Goal: Task Accomplishment & Management: Use online tool/utility

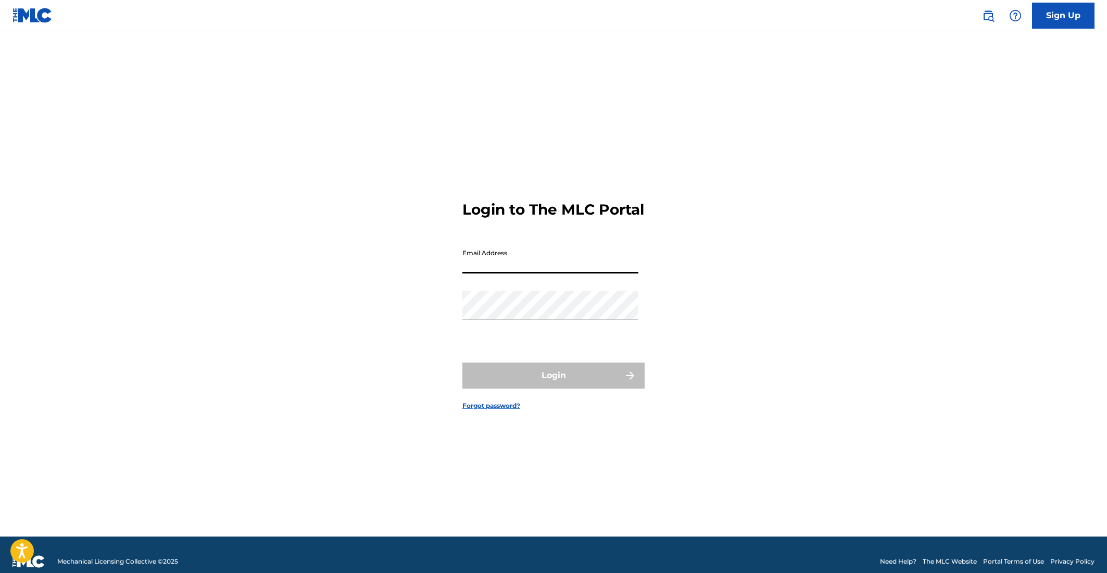
click at [582, 273] on input "Email Address" at bounding box center [550, 259] width 176 height 30
type input "[EMAIL_ADDRESS][DOMAIN_NAME]"
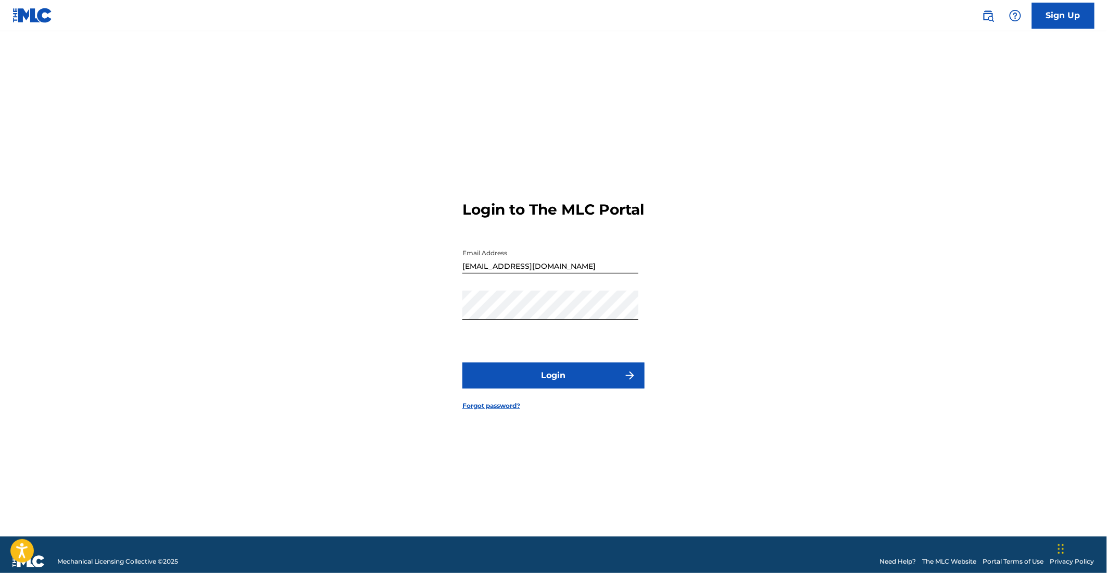
click at [572, 379] on button "Login" at bounding box center [553, 375] width 182 height 26
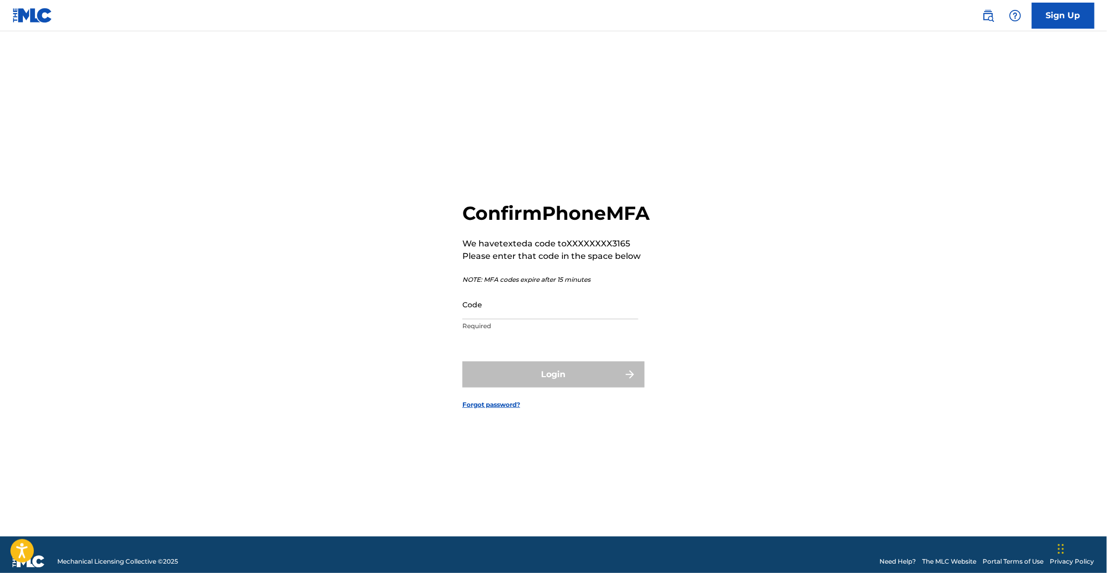
click at [571, 318] on input "Code" at bounding box center [550, 305] width 176 height 30
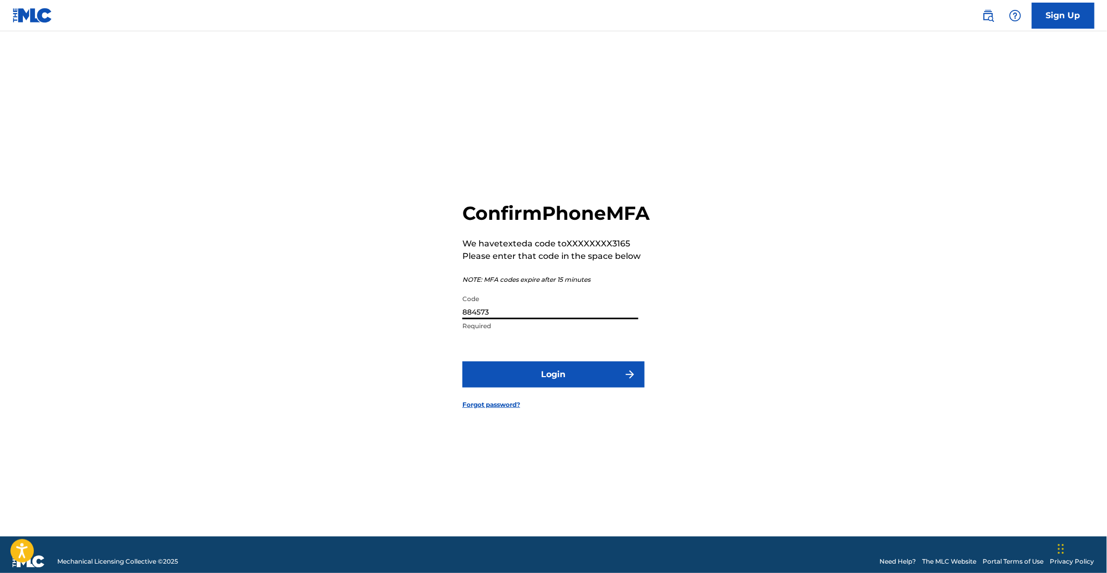
type input "884573"
click at [549, 387] on button "Login" at bounding box center [553, 374] width 182 height 26
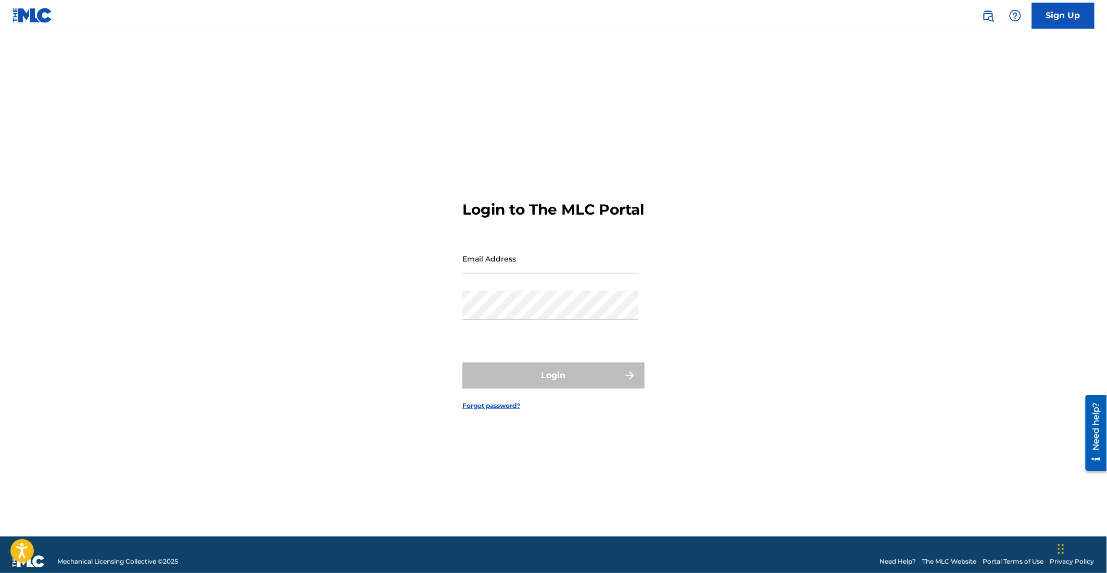
click at [540, 272] on input "Email Address" at bounding box center [550, 259] width 176 height 30
type input "[EMAIL_ADDRESS][DOMAIN_NAME]"
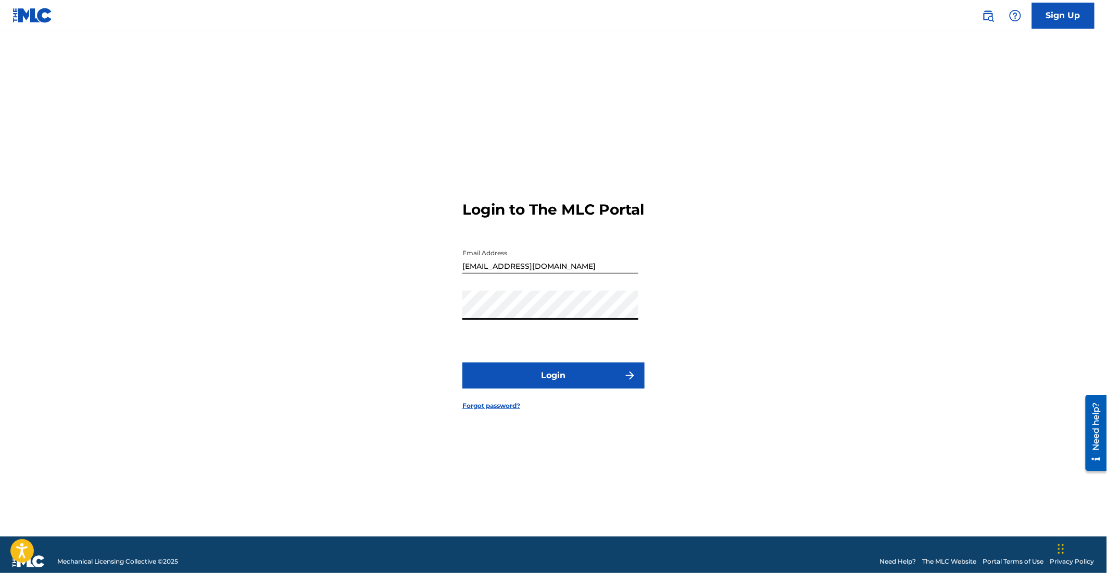
click at [556, 389] on button "Login" at bounding box center [553, 375] width 182 height 26
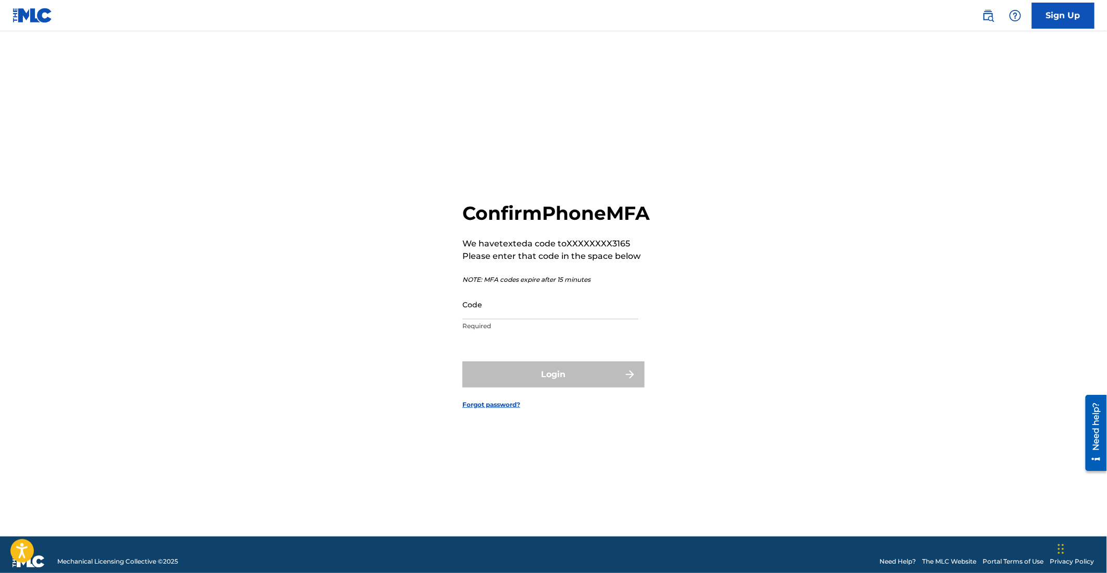
click at [542, 319] on input "Code" at bounding box center [550, 305] width 176 height 30
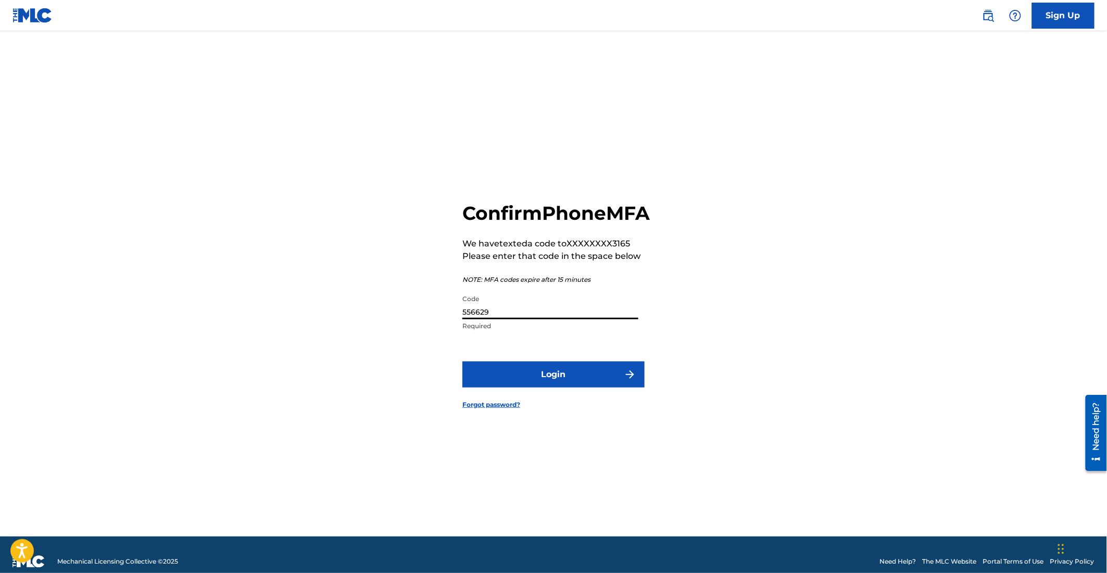
type input "556629"
click at [585, 387] on button "Login" at bounding box center [553, 374] width 182 height 26
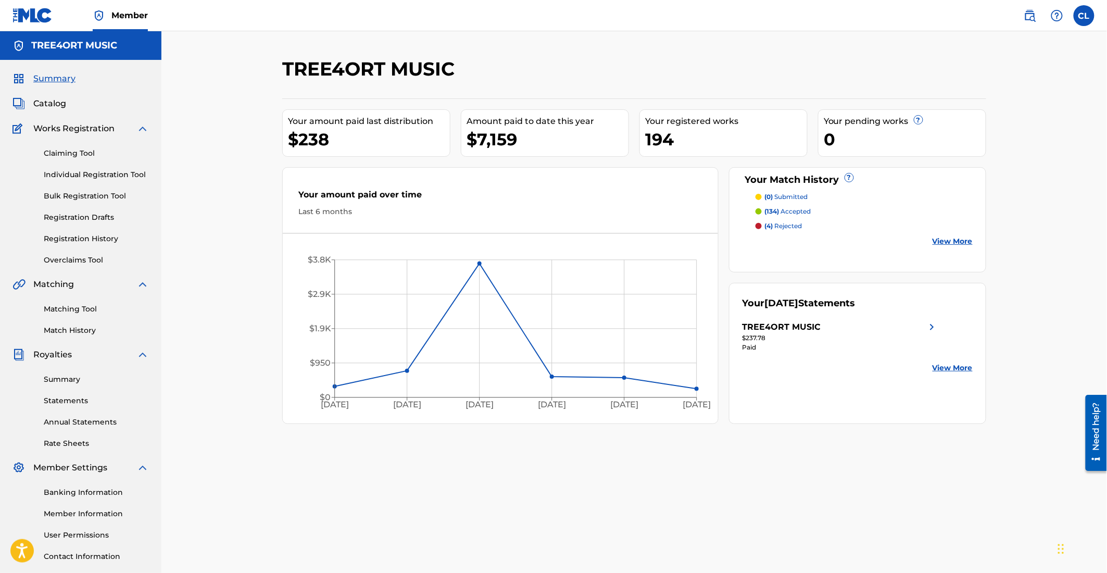
click at [59, 108] on span "Catalog" at bounding box center [49, 103] width 33 height 12
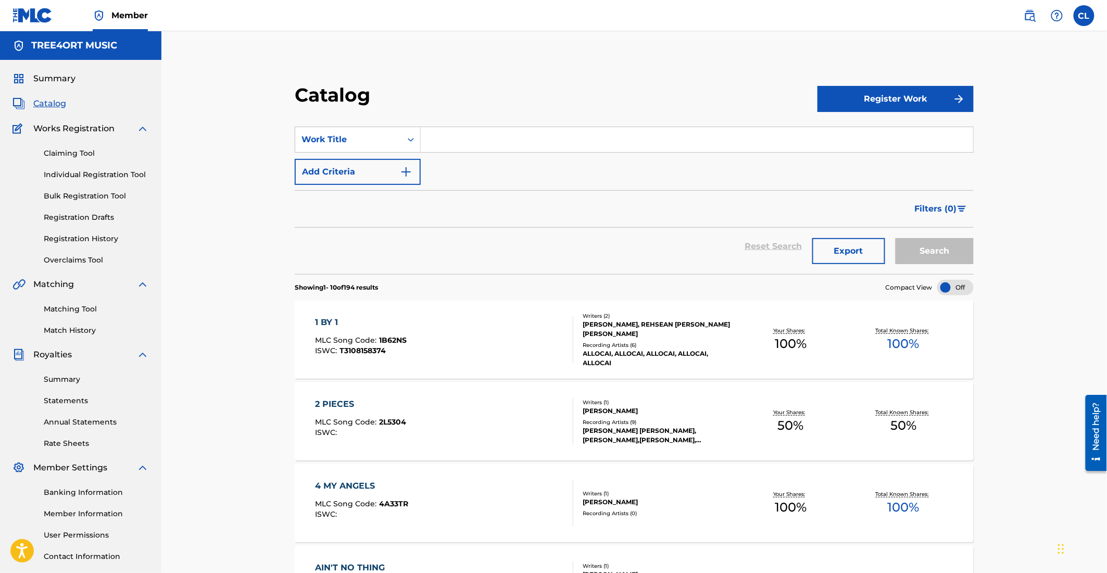
click at [452, 147] on input "Search Form" at bounding box center [697, 139] width 553 height 25
type input "ecstasy"
click at [896, 238] on button "Search" at bounding box center [935, 251] width 78 height 26
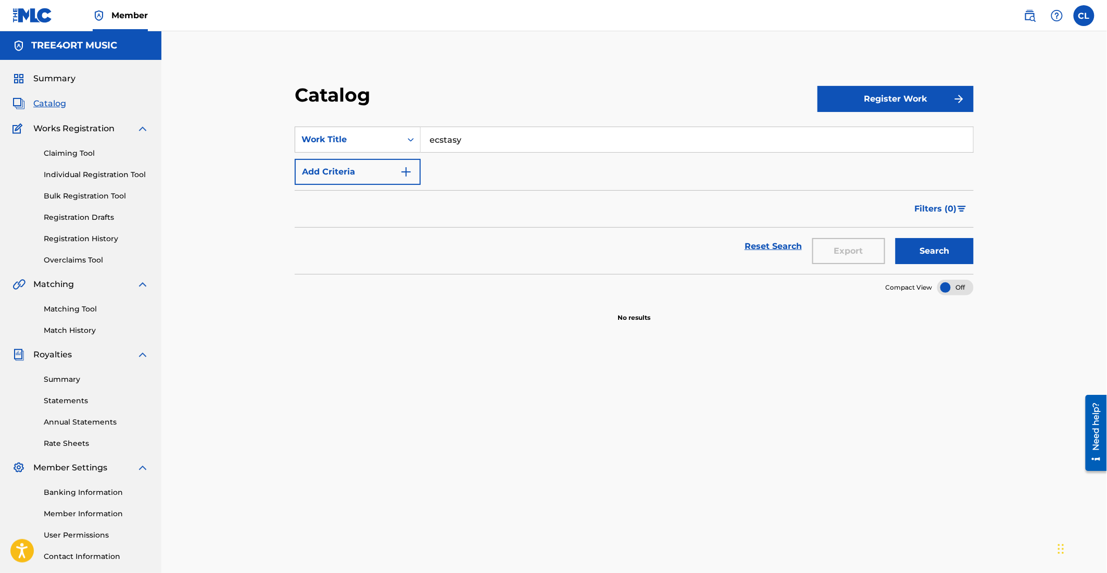
click at [52, 102] on span "Catalog" at bounding box center [49, 103] width 33 height 12
click at [65, 218] on link "Registration Drafts" at bounding box center [96, 217] width 105 height 11
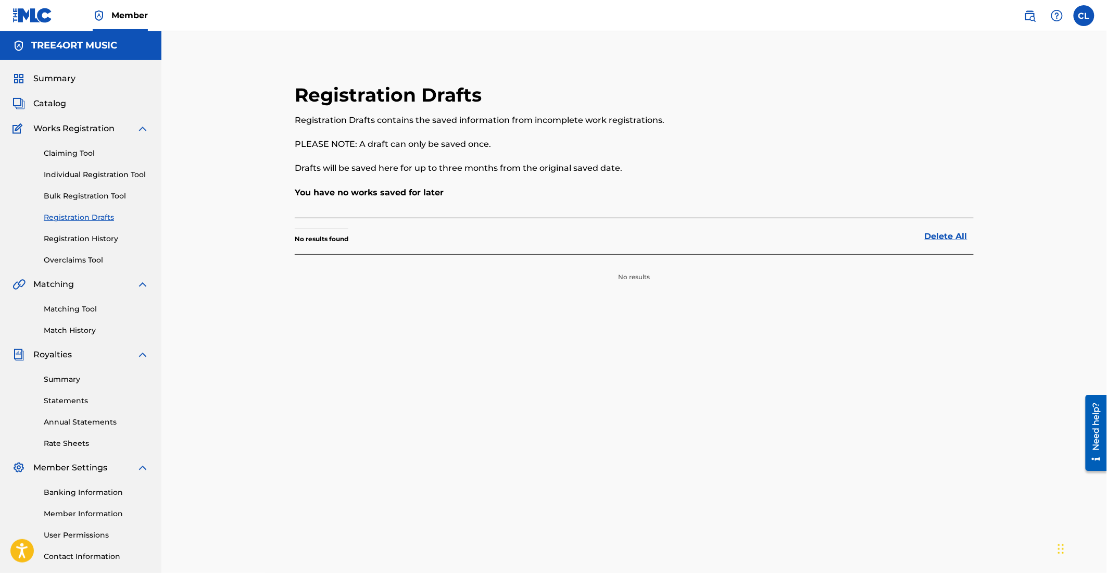
click at [92, 238] on link "Registration History" at bounding box center [96, 238] width 105 height 11
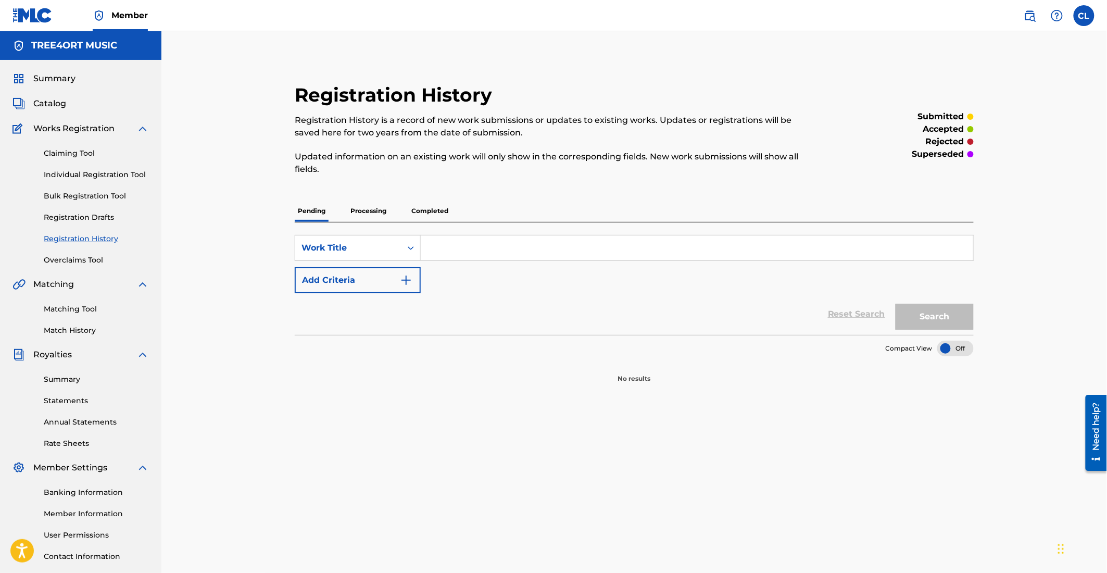
click at [366, 212] on p "Processing" at bounding box center [368, 211] width 42 height 22
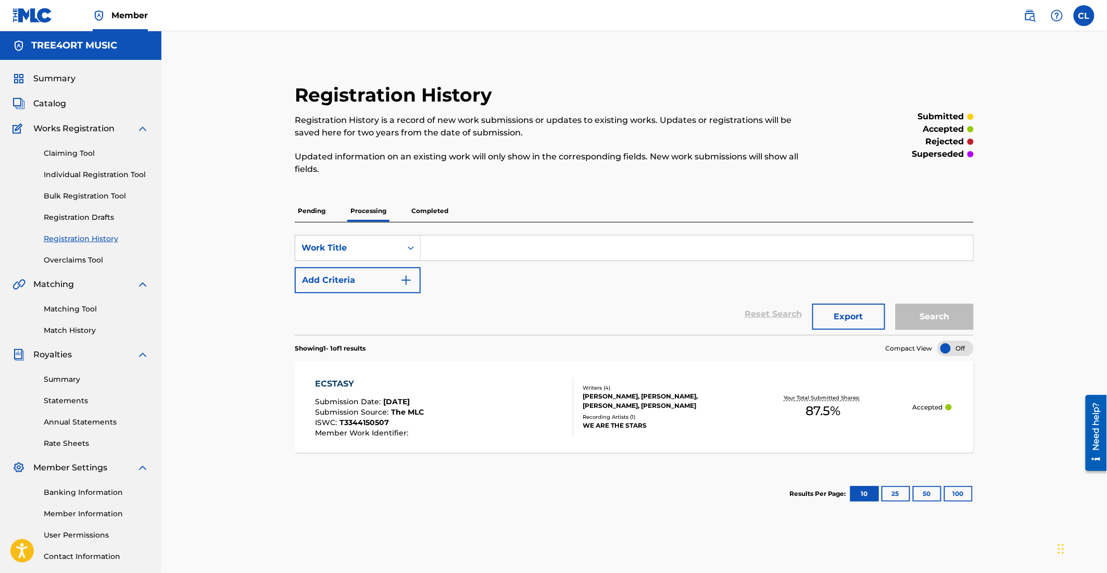
click at [427, 209] on p "Completed" at bounding box center [429, 211] width 43 height 22
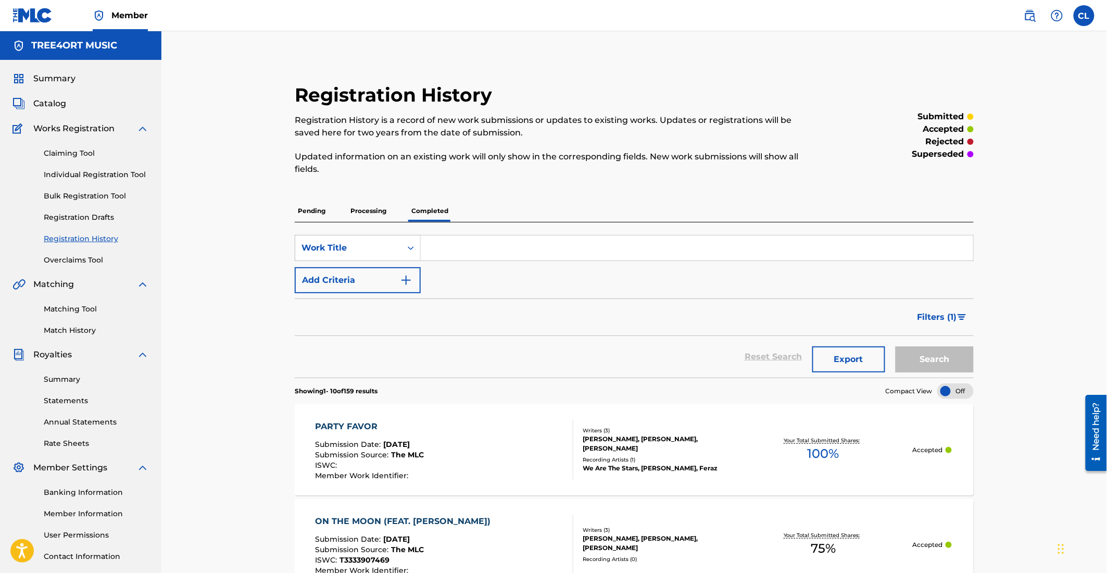
click at [375, 214] on p "Processing" at bounding box center [368, 211] width 42 height 22
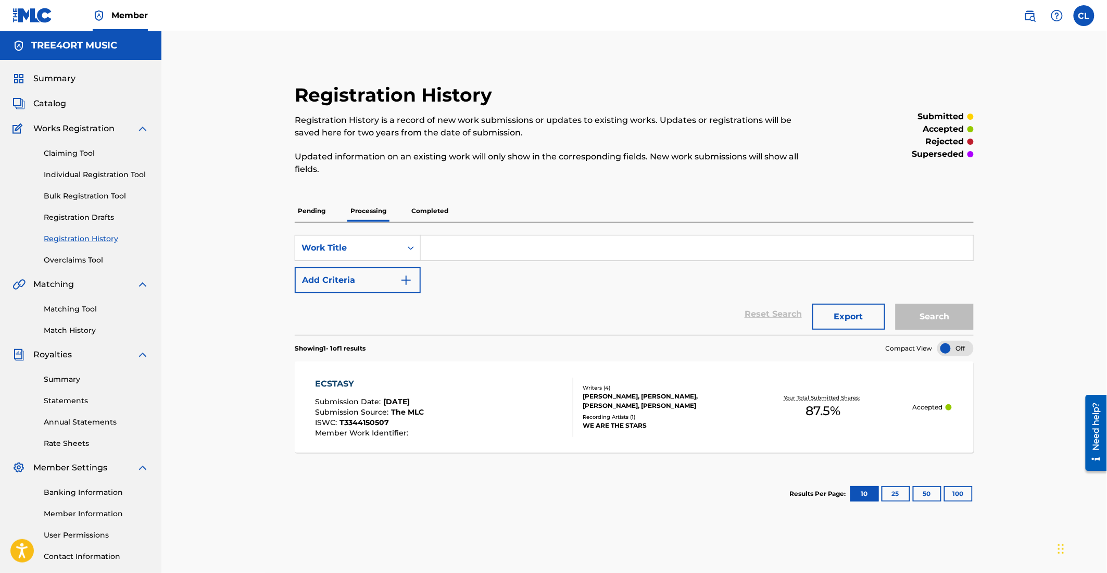
click at [337, 382] on div "ECSTASY" at bounding box center [369, 384] width 109 height 12
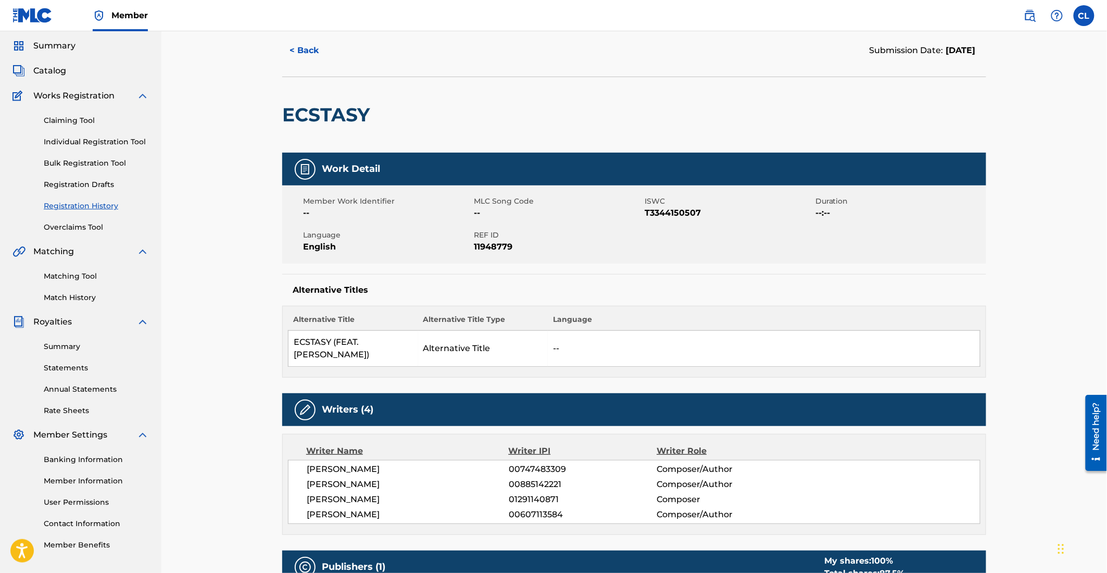
scroll to position [33, 0]
drag, startPoint x: 705, startPoint y: 208, endPoint x: 635, endPoint y: 215, distance: 70.6
click at [635, 215] on div "Member Work Identifier -- MLC Song Code -- ISWC T3344150507 Duration --:-- Lang…" at bounding box center [634, 224] width 704 height 78
click at [635, 215] on span "--" at bounding box center [558, 213] width 168 height 12
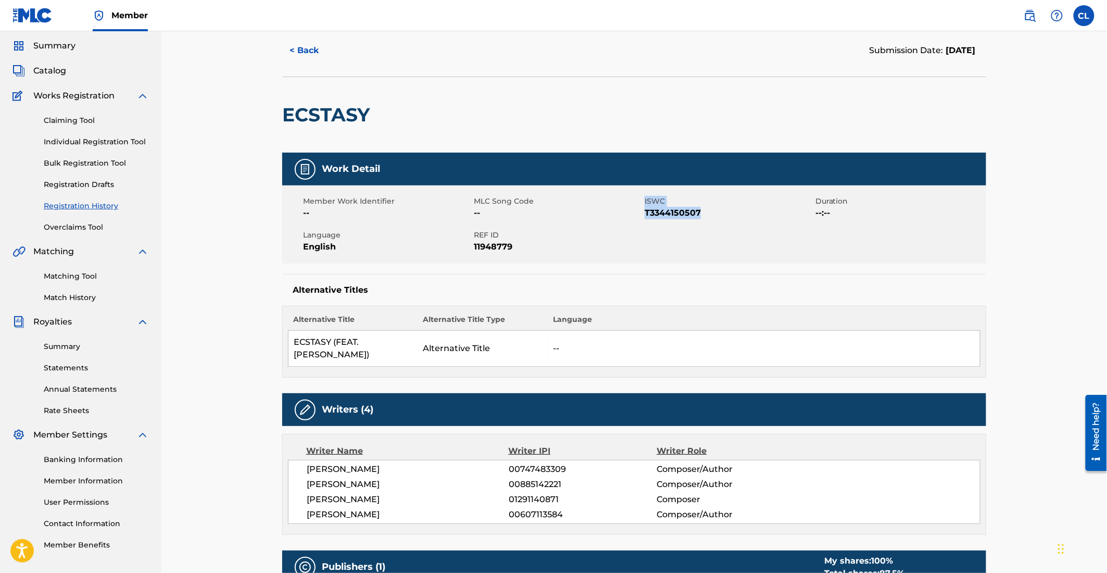
drag, startPoint x: 700, startPoint y: 212, endPoint x: 642, endPoint y: 217, distance: 58.5
click at [642, 217] on div "Member Work Identifier -- MLC Song Code -- ISWC T3344150507 Duration --:-- Lang…" at bounding box center [634, 224] width 704 height 78
drag, startPoint x: 644, startPoint y: 215, endPoint x: 671, endPoint y: 215, distance: 27.1
click at [645, 215] on div "Member Work Identifier -- MLC Song Code -- ISWC T3344150507 Duration --:-- Lang…" at bounding box center [634, 224] width 704 height 78
drag, startPoint x: 702, startPoint y: 215, endPoint x: 644, endPoint y: 217, distance: 57.9
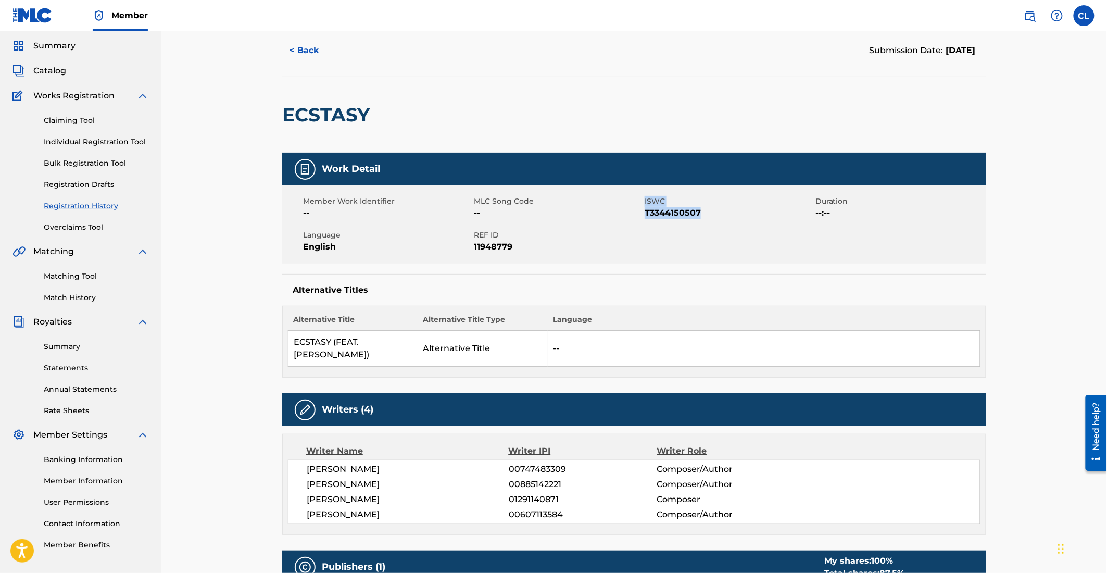
click at [644, 217] on div "Member Work Identifier -- MLC Song Code -- ISWC T3344150507 Duration --:-- Lang…" at bounding box center [634, 224] width 704 height 78
drag, startPoint x: 646, startPoint y: 215, endPoint x: 651, endPoint y: 215, distance: 5.2
click at [646, 215] on span "T3344150507" at bounding box center [729, 213] width 168 height 12
drag, startPoint x: 648, startPoint y: 215, endPoint x: 692, endPoint y: 215, distance: 44.3
click at [671, 215] on span "T3344150507" at bounding box center [729, 213] width 168 height 12
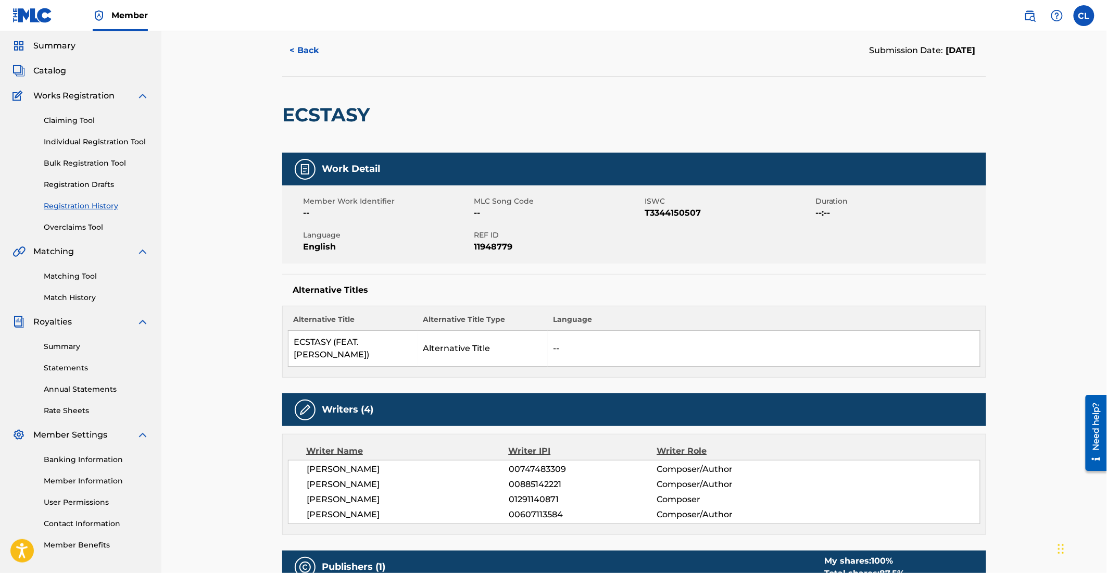
click at [695, 215] on span "T3344150507" at bounding box center [729, 213] width 168 height 12
drag, startPoint x: 701, startPoint y: 214, endPoint x: 655, endPoint y: 217, distance: 45.9
click at [647, 215] on span "T3344150507" at bounding box center [729, 213] width 168 height 12
copy span "T3344150507"
click at [454, 252] on span "English" at bounding box center [387, 247] width 168 height 12
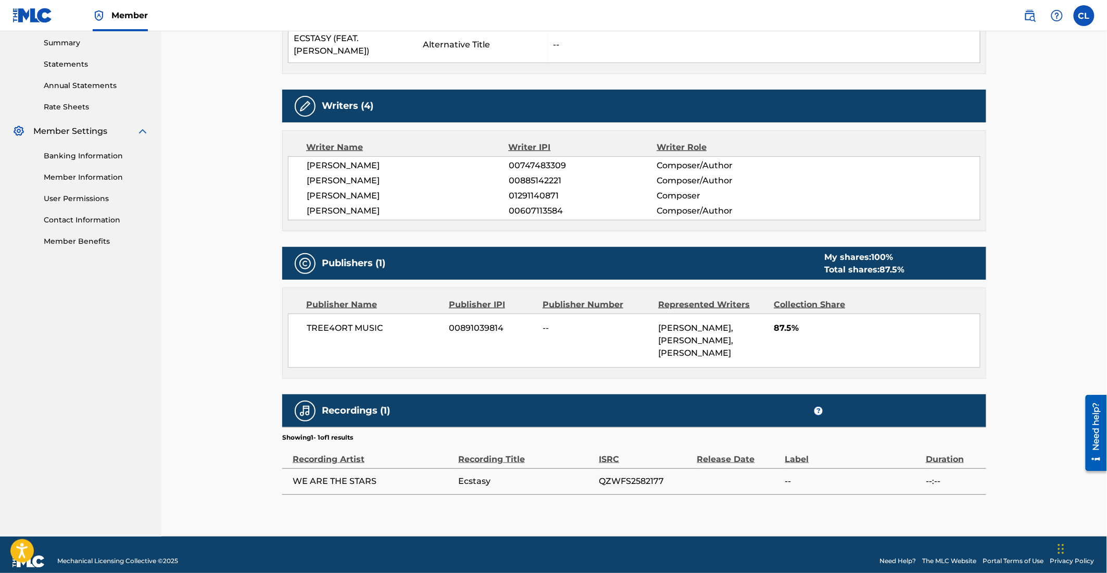
scroll to position [339, 0]
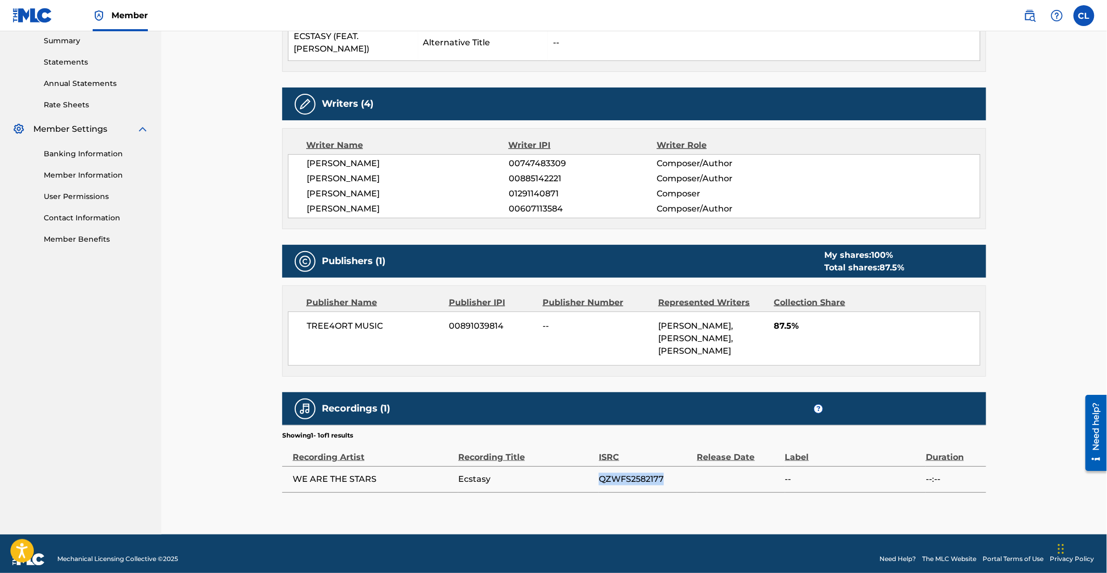
drag, startPoint x: 659, startPoint y: 489, endPoint x: 580, endPoint y: 489, distance: 79.2
click at [579, 490] on tr "WE ARE THE STARS Ecstasy QZWFS2582177 -- --:--" at bounding box center [634, 479] width 704 height 26
copy tr "QZWFS2582177"
drag, startPoint x: 643, startPoint y: 490, endPoint x: 667, endPoint y: 489, distance: 24.0
click at [643, 485] on span "QZWFS2582177" at bounding box center [645, 479] width 93 height 12
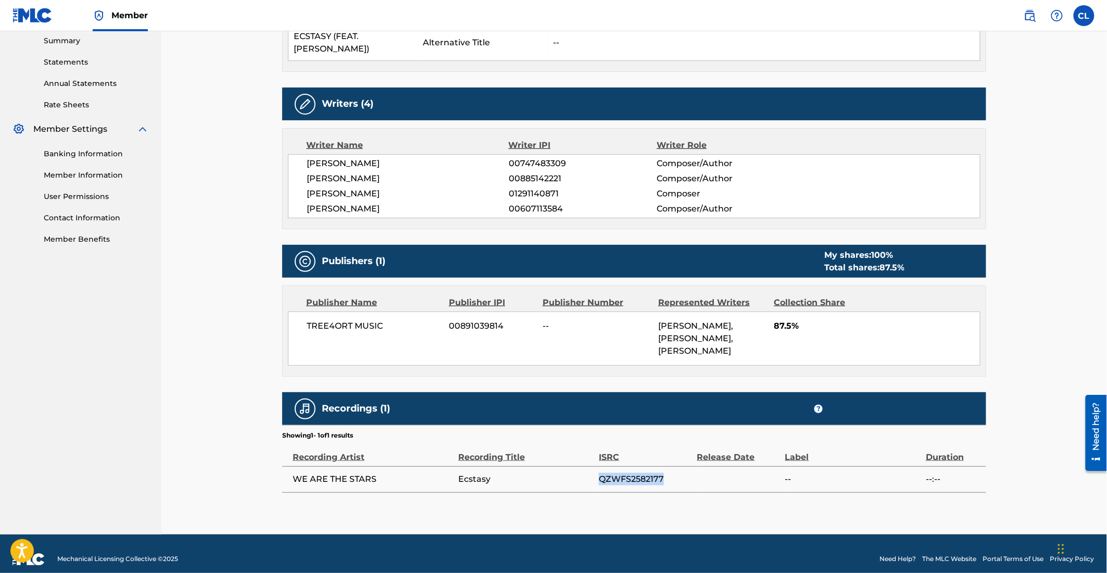
drag, startPoint x: 653, startPoint y: 489, endPoint x: 585, endPoint y: 490, distance: 67.7
click at [584, 490] on tr "WE ARE THE STARS Ecstasy QZWFS2582177 -- --:--" at bounding box center [634, 479] width 704 height 26
copy tr "QZWFS2582177"
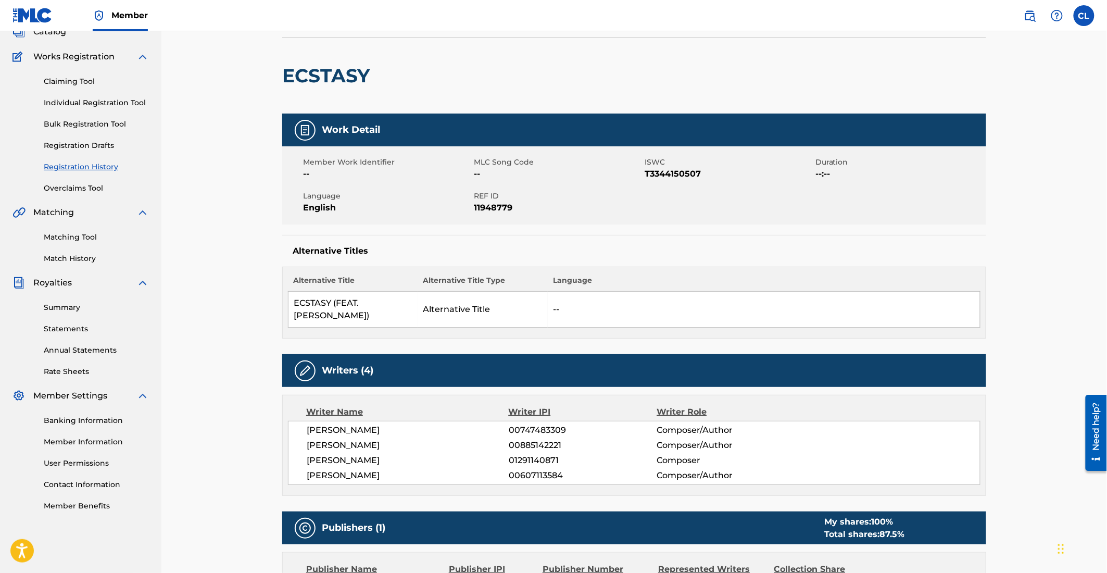
scroll to position [0, 0]
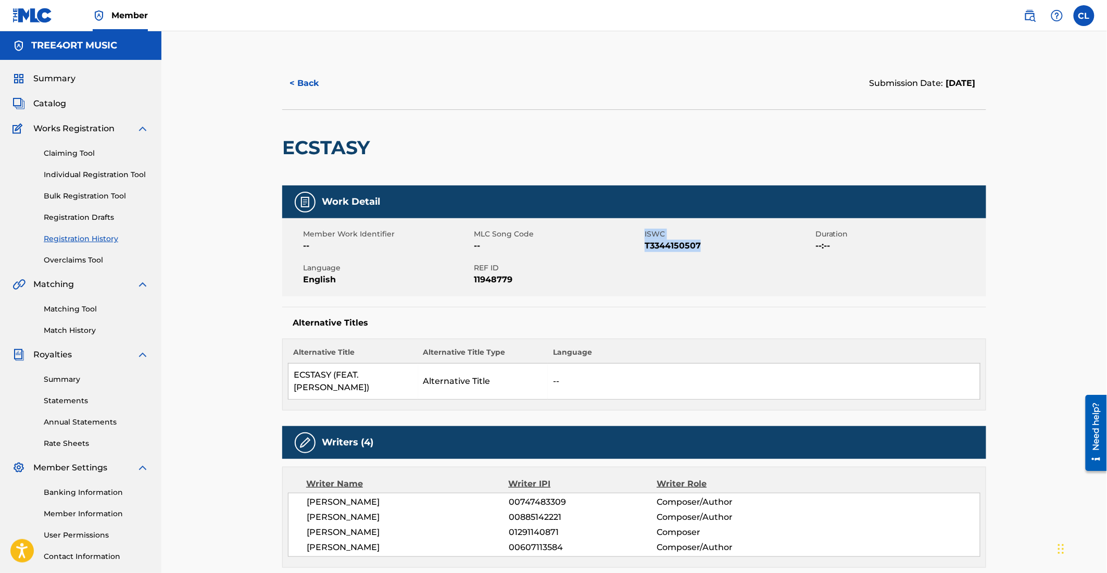
drag, startPoint x: 699, startPoint y: 247, endPoint x: 652, endPoint y: 247, distance: 46.9
click at [643, 249] on div "Member Work Identifier -- MLC Song Code -- ISWC T3344150507 Duration --:-- Lang…" at bounding box center [634, 257] width 704 height 78
drag, startPoint x: 671, startPoint y: 245, endPoint x: 699, endPoint y: 245, distance: 28.1
click at [672, 244] on span "T3344150507" at bounding box center [729, 246] width 168 height 12
drag, startPoint x: 704, startPoint y: 245, endPoint x: 646, endPoint y: 246, distance: 57.3
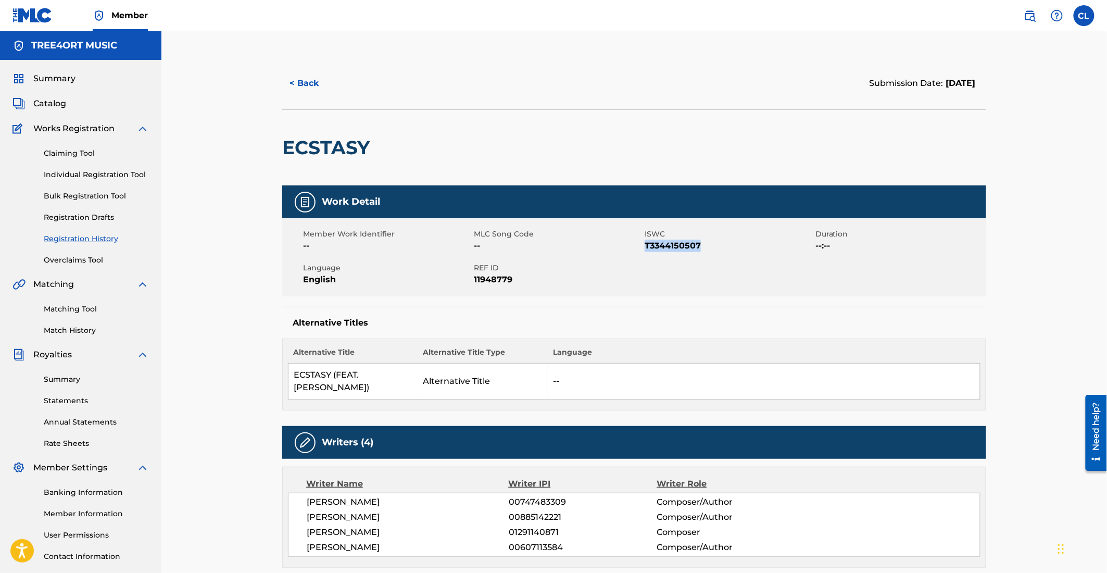
click at [645, 247] on span "T3344150507" at bounding box center [729, 246] width 168 height 12
copy span "T3344150507"
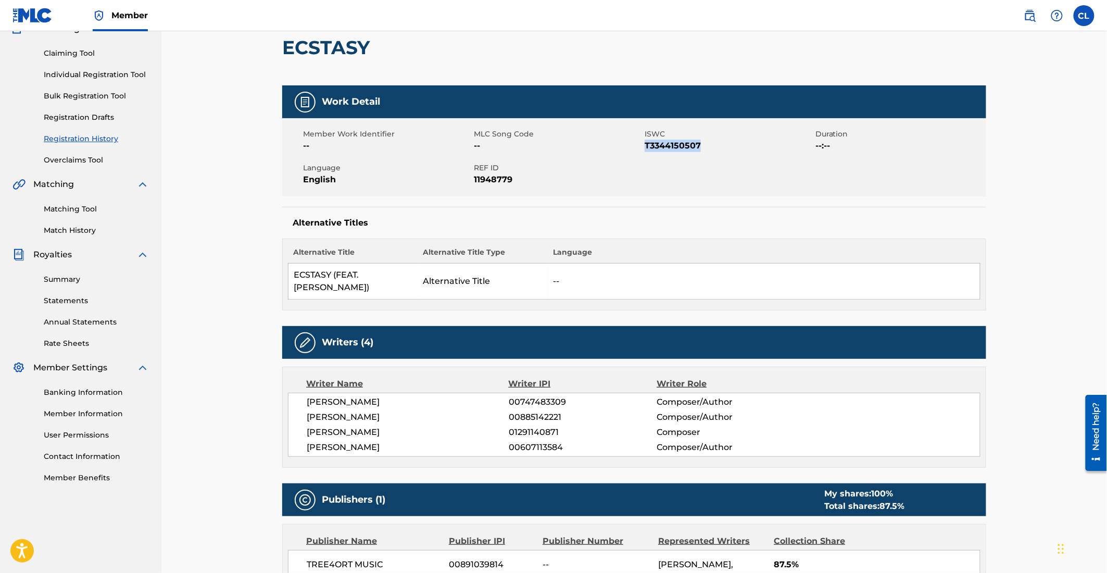
scroll to position [358, 0]
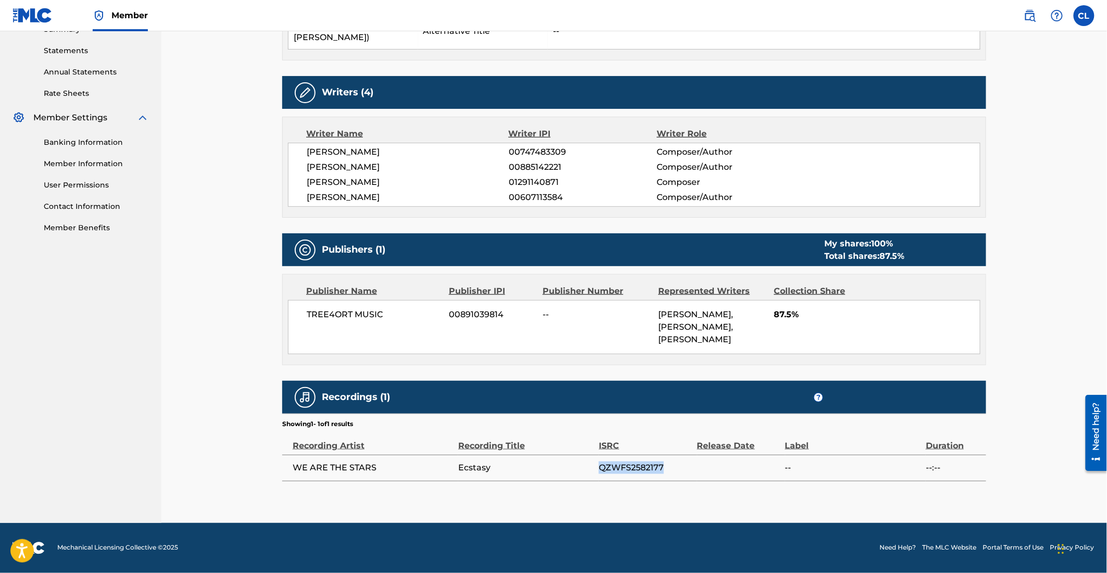
drag, startPoint x: 670, startPoint y: 470, endPoint x: 579, endPoint y: 467, distance: 90.7
click at [580, 467] on tr "WE ARE THE STARS Ecstasy QZWFS2582177 -- --:--" at bounding box center [634, 468] width 704 height 26
copy tr "QZWFS2582177"
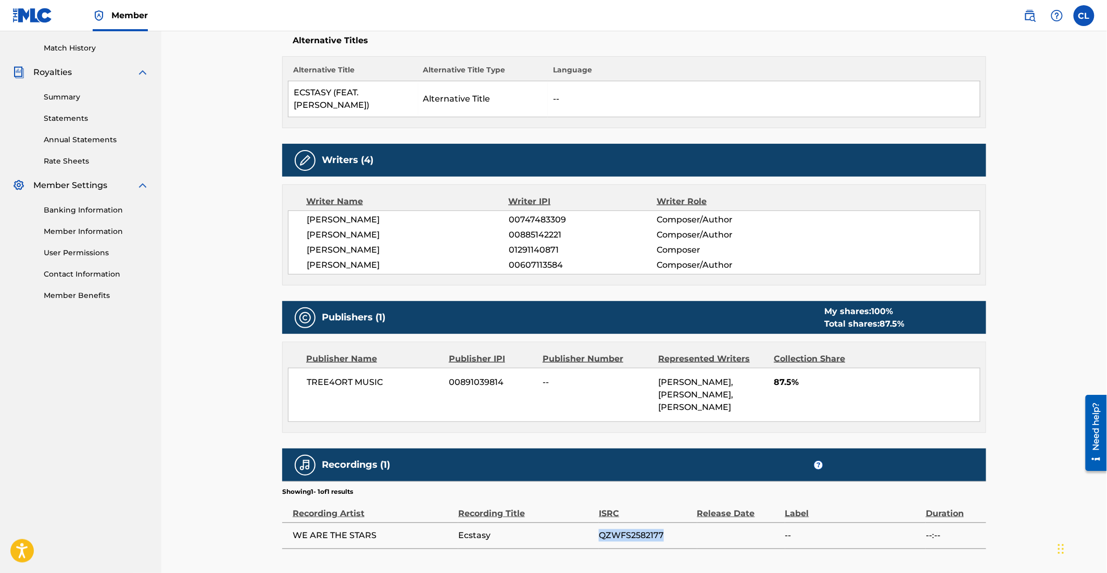
scroll to position [0, 0]
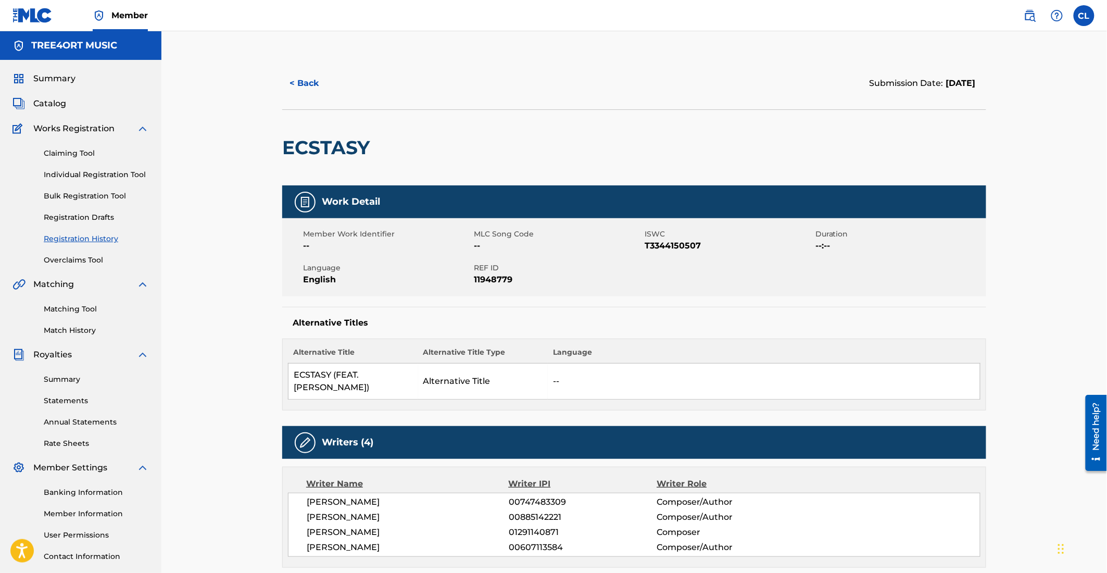
click at [305, 86] on button "< Back" at bounding box center [313, 83] width 62 height 26
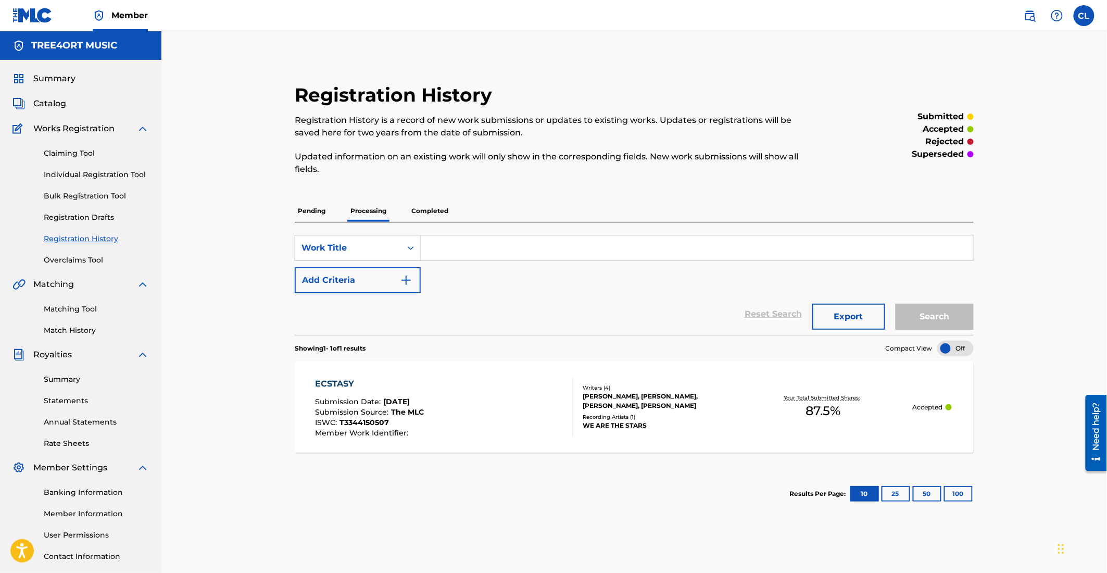
click at [58, 104] on span "Catalog" at bounding box center [49, 103] width 33 height 12
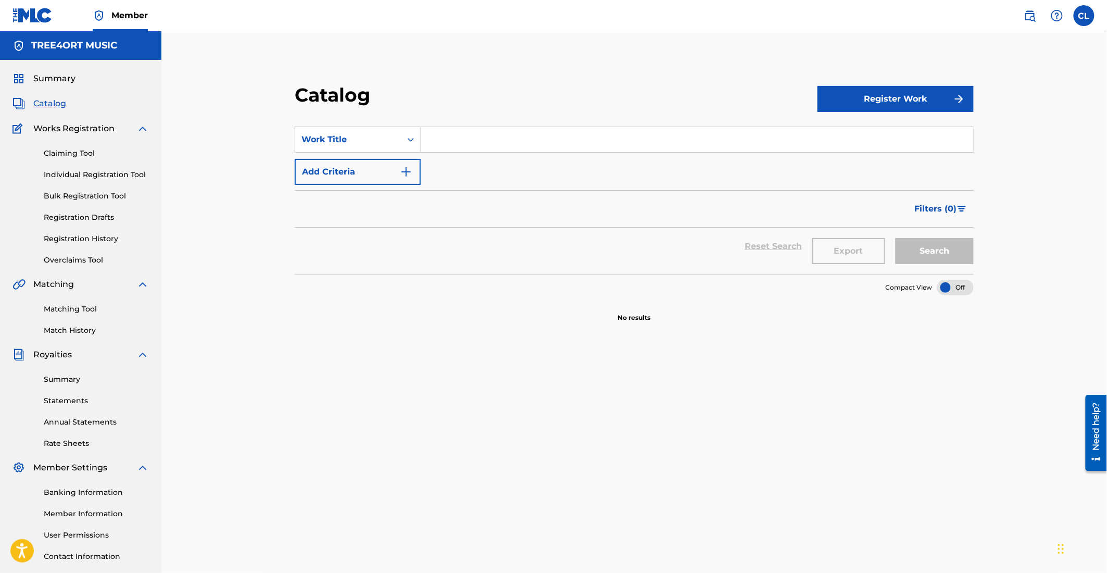
click at [486, 139] on input "Search Form" at bounding box center [697, 139] width 553 height 25
click at [465, 165] on span "favor" at bounding box center [464, 163] width 22 height 10
type input "party favor"
click at [952, 256] on button "Search" at bounding box center [935, 251] width 78 height 26
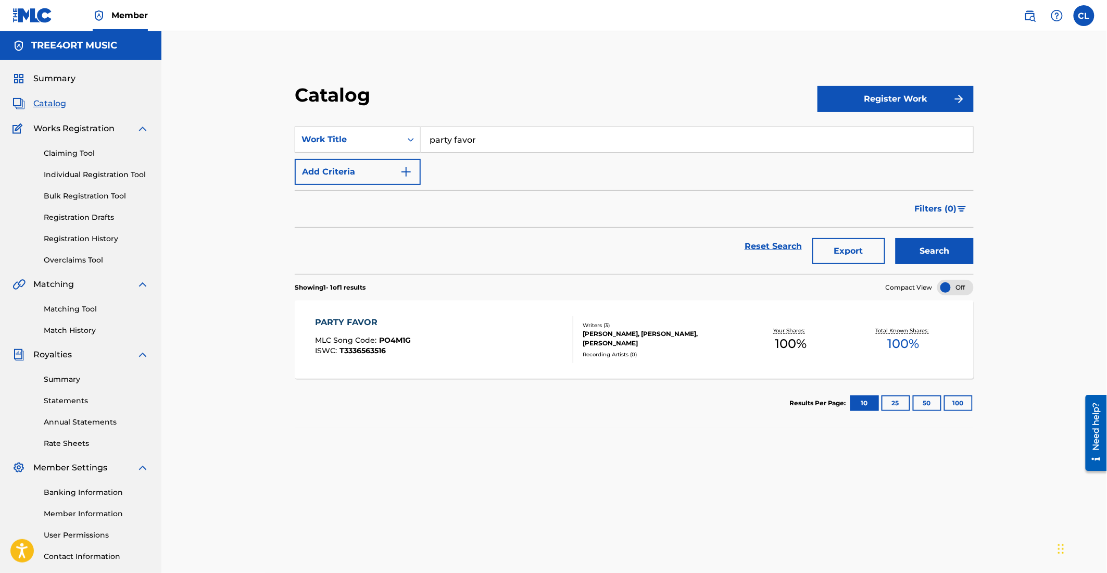
click at [358, 323] on div "PARTY FAVOR" at bounding box center [363, 322] width 96 height 12
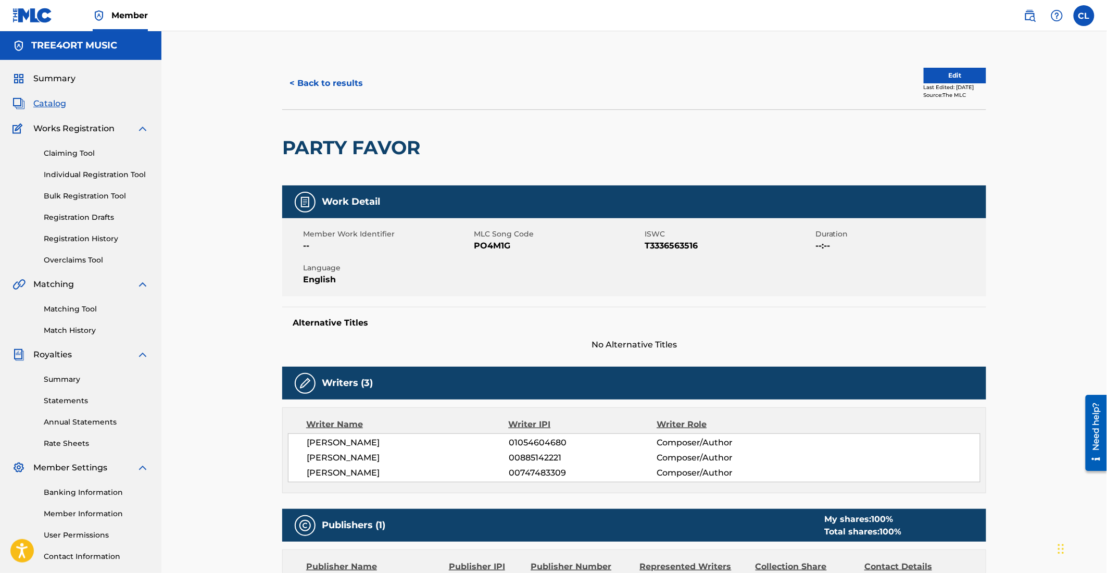
click at [65, 86] on div "Summary Catalog Works Registration Claiming Tool Individual Registration Tool B…" at bounding box center [80, 328] width 161 height 536
click at [66, 81] on span "Summary" at bounding box center [54, 78] width 42 height 12
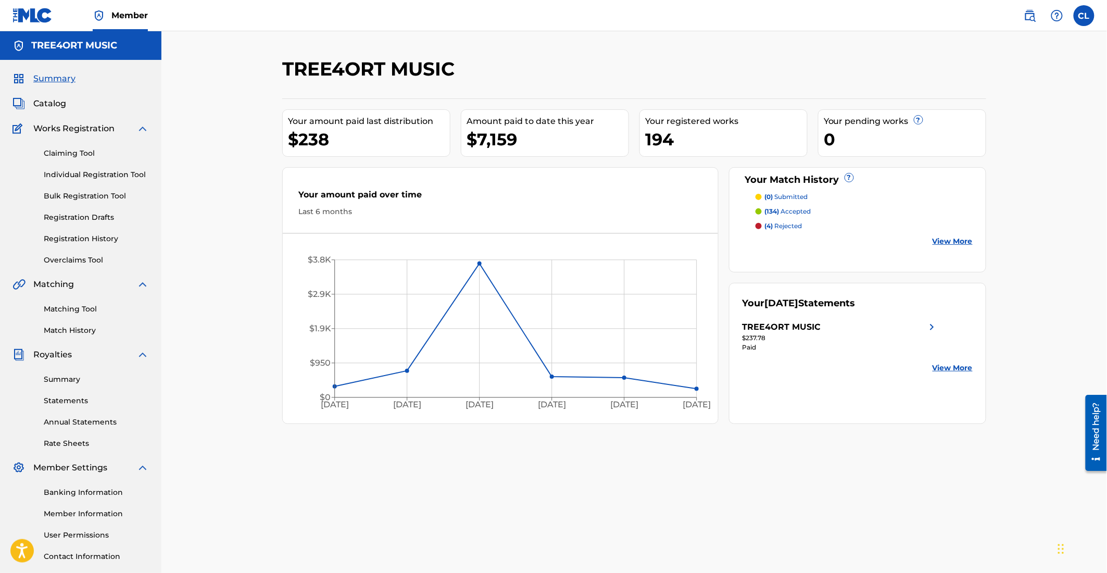
click at [59, 310] on link "Matching Tool" at bounding box center [96, 309] width 105 height 11
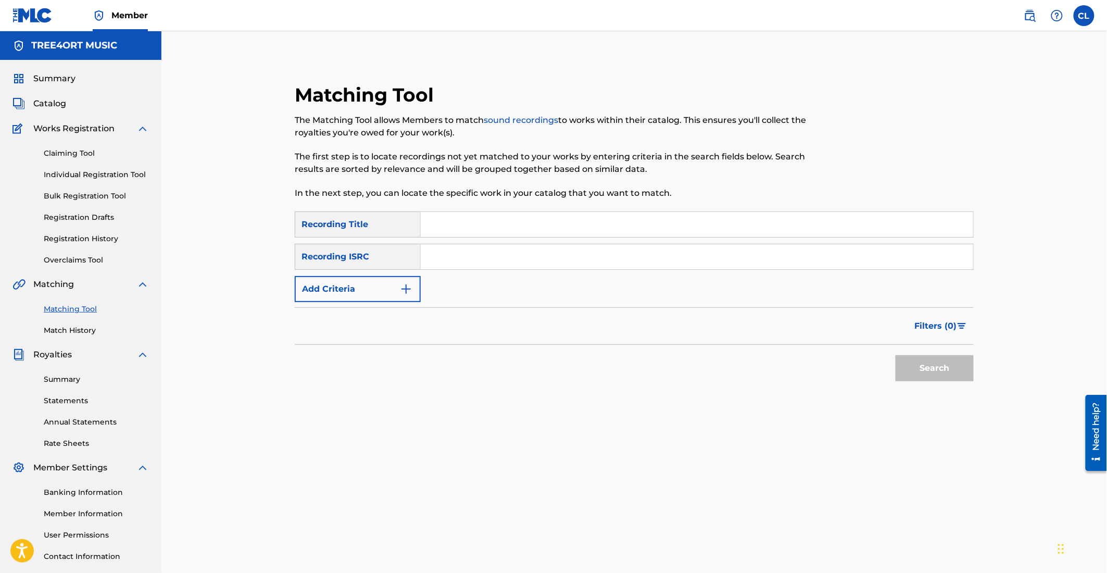
click at [459, 220] on input "Search Form" at bounding box center [697, 224] width 553 height 25
type input "on the moon"
click at [375, 285] on button "Add Criteria" at bounding box center [358, 289] width 126 height 26
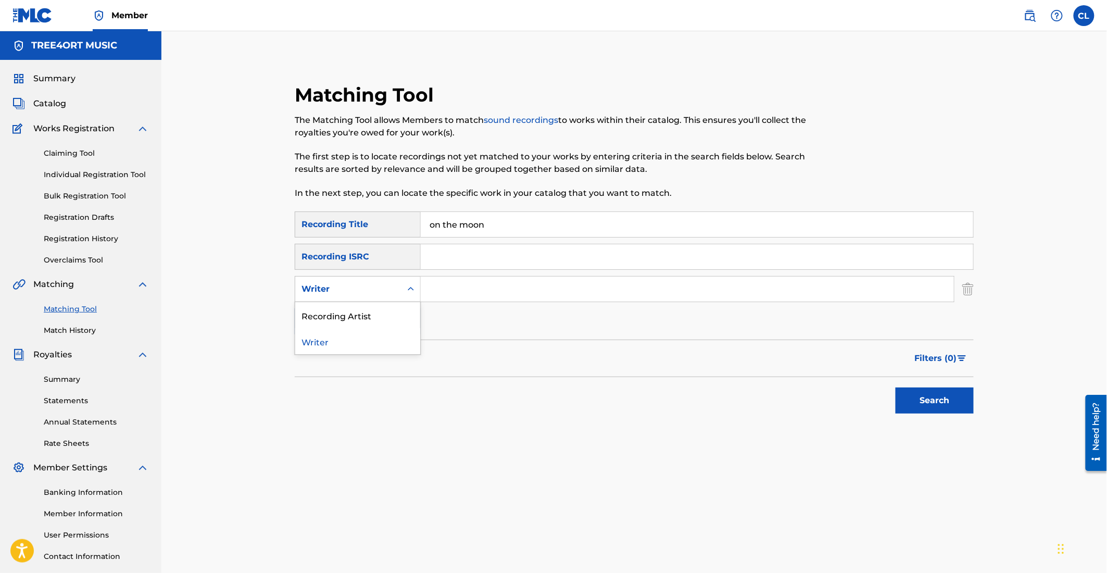
click at [366, 289] on div "Writer" at bounding box center [349, 289] width 94 height 12
drag, startPoint x: 364, startPoint y: 321, endPoint x: 407, endPoint y: 303, distance: 46.9
click at [369, 320] on div "Recording Artist" at bounding box center [357, 315] width 125 height 26
drag, startPoint x: 450, startPoint y: 292, endPoint x: 529, endPoint y: 292, distance: 78.1
click at [452, 291] on input "Search Form" at bounding box center [687, 289] width 533 height 25
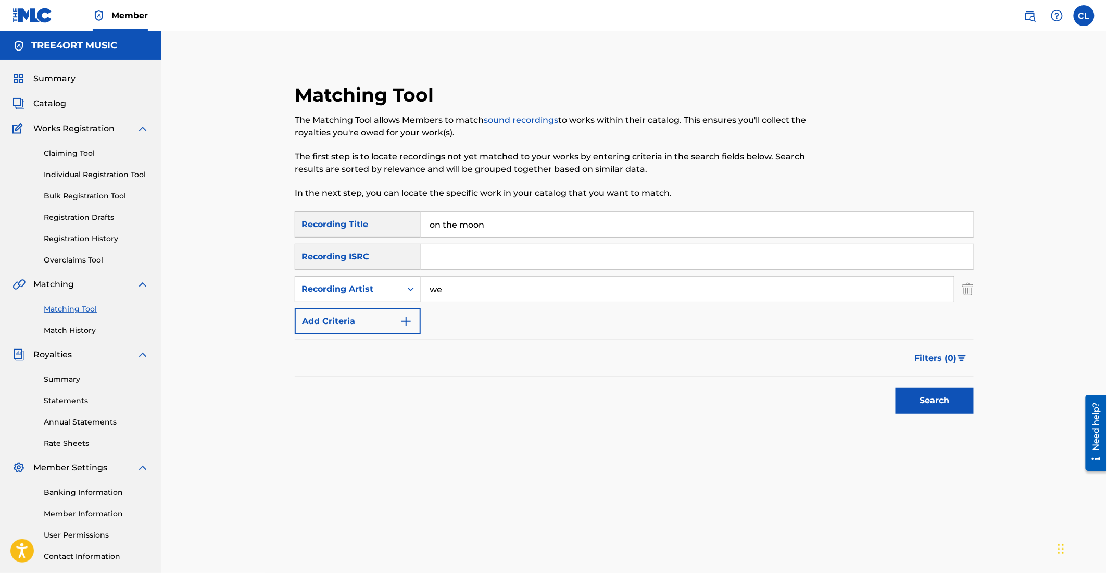
type input "WE ARE THE STARS"
drag, startPoint x: 911, startPoint y: 397, endPoint x: 930, endPoint y: 399, distance: 19.4
click at [913, 397] on button "Search" at bounding box center [935, 400] width 78 height 26
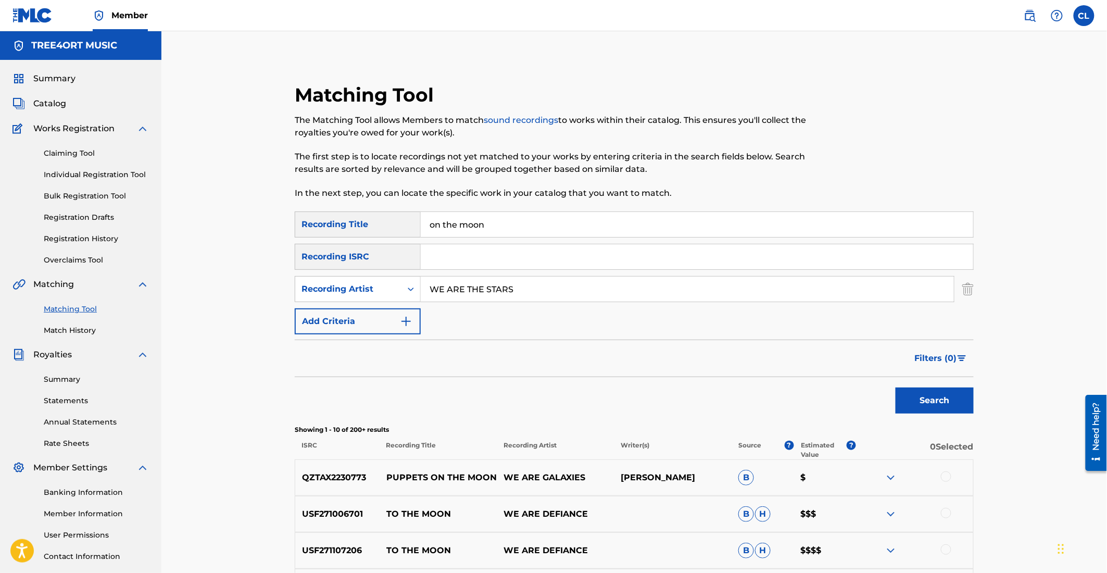
drag, startPoint x: 470, startPoint y: 227, endPoint x: 380, endPoint y: 226, distance: 90.6
click at [381, 226] on div "SearchWithCriteriaa2a33eda-068e-4215-b295-daf294bb81d1 Recording Title on the m…" at bounding box center [634, 224] width 679 height 26
click at [896, 387] on button "Search" at bounding box center [935, 400] width 78 height 26
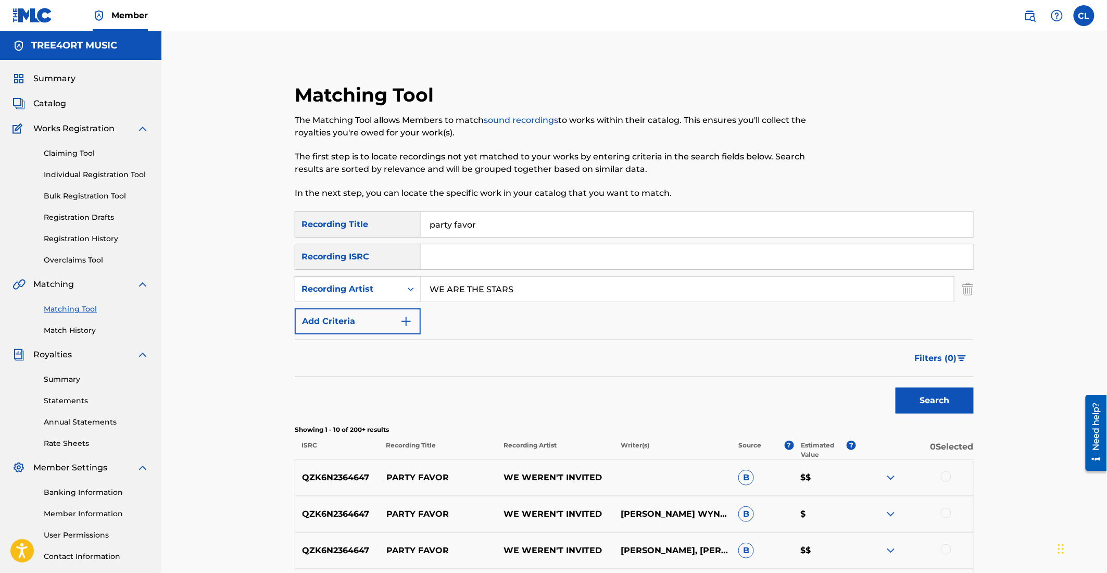
drag, startPoint x: 505, startPoint y: 222, endPoint x: 418, endPoint y: 223, distance: 86.5
click at [418, 223] on div "SearchWithCriteriaa2a33eda-068e-4215-b295-daf294bb81d1 Recording Title party fa…" at bounding box center [634, 224] width 679 height 26
type input "energy"
drag, startPoint x: 535, startPoint y: 296, endPoint x: 407, endPoint y: 294, distance: 127.6
click at [407, 294] on div "SearchWithCriteriac7632f71-578c-41ec-8a0a-63bf47bc187c Recording Artist WE ARE …" at bounding box center [634, 289] width 679 height 26
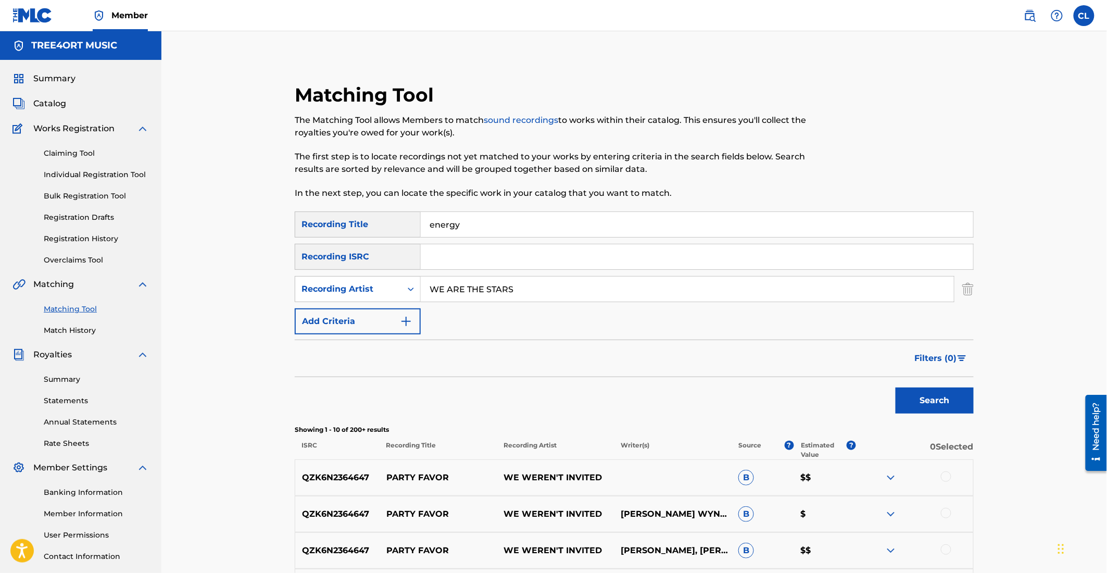
drag, startPoint x: 432, startPoint y: 291, endPoint x: 586, endPoint y: 290, distance: 154.7
click at [582, 290] on input "WE ARE THE STARS" at bounding box center [687, 289] width 533 height 25
click at [920, 396] on button "Search" at bounding box center [935, 400] width 78 height 26
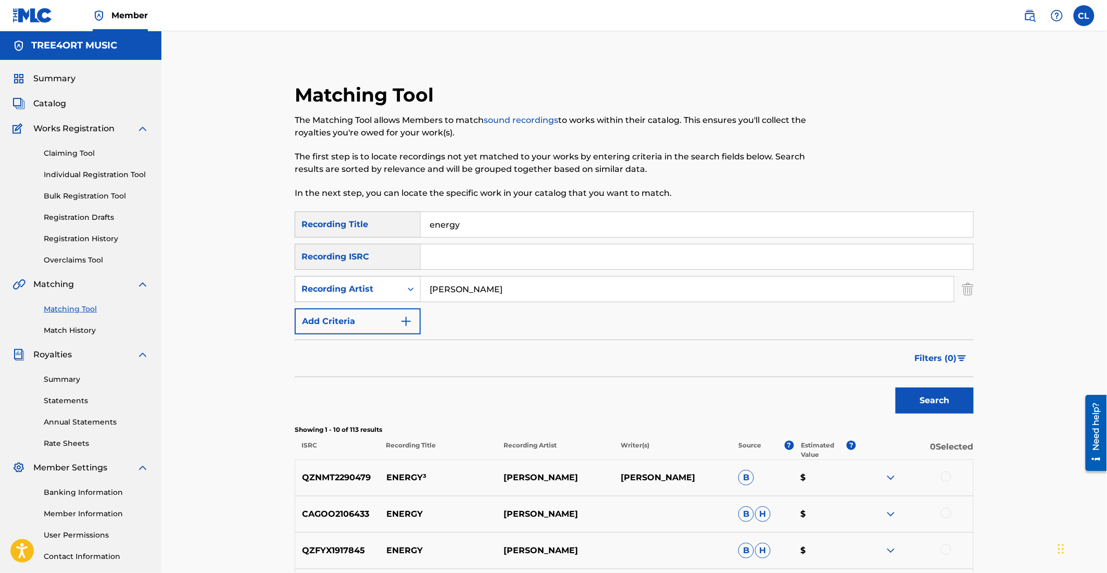
drag, startPoint x: 486, startPoint y: 292, endPoint x: 401, endPoint y: 286, distance: 85.6
click at [401, 286] on div "SearchWithCriteriac7632f71-578c-41ec-8a0a-63bf47bc187c Recording Artist cody ty…" at bounding box center [634, 289] width 679 height 26
type input "tyler cody"
click at [896, 387] on button "Search" at bounding box center [935, 400] width 78 height 26
